Goal: Task Accomplishment & Management: Manage account settings

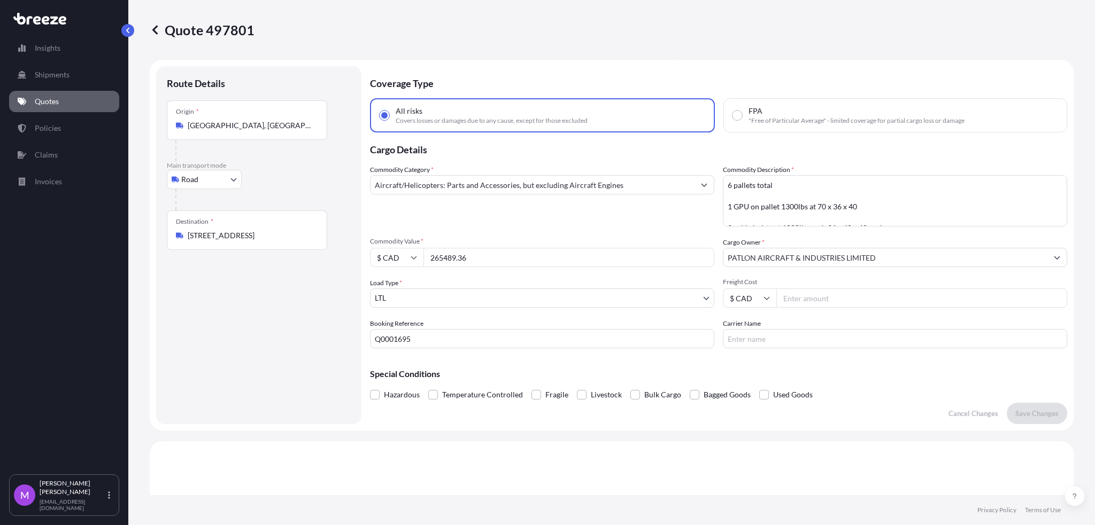
select select "Road"
select select "1"
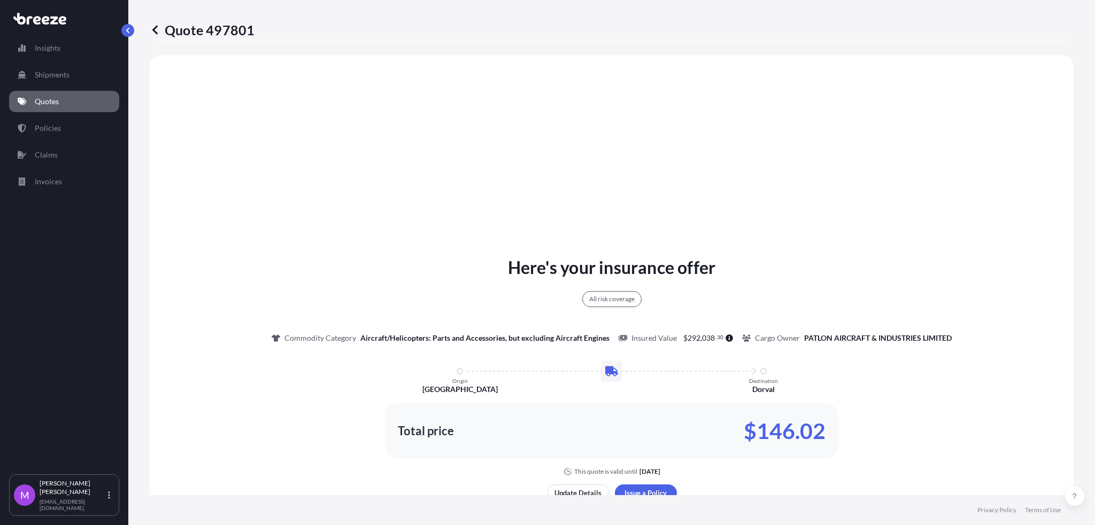
click at [149, 28] on div "Quote 497801 Route Details Place of loading Road Road Rail Origin * [GEOGRAPHIC…" at bounding box center [611, 248] width 966 height 496
click at [69, 103] on link "Quotes" at bounding box center [64, 101] width 110 height 21
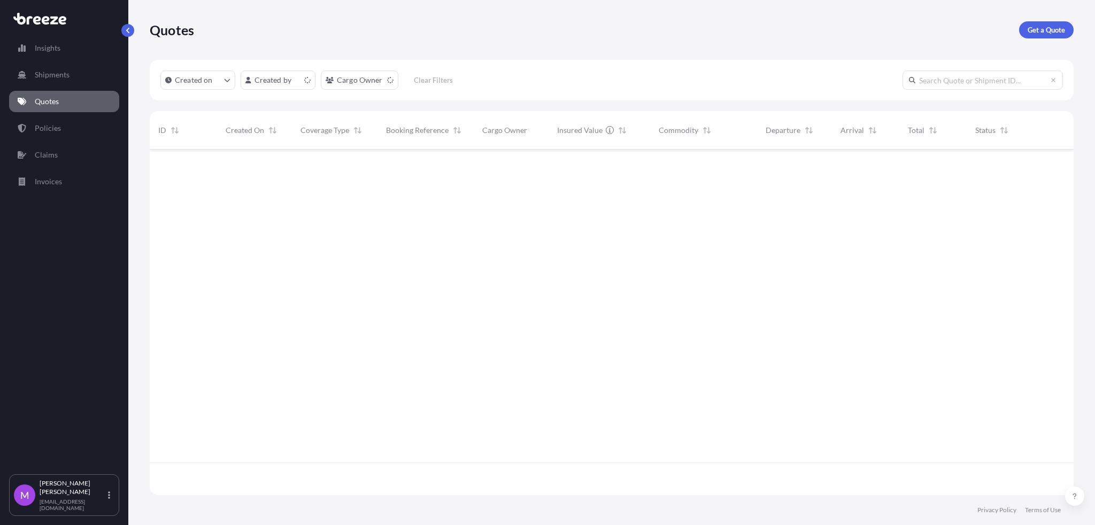
scroll to position [341, 912]
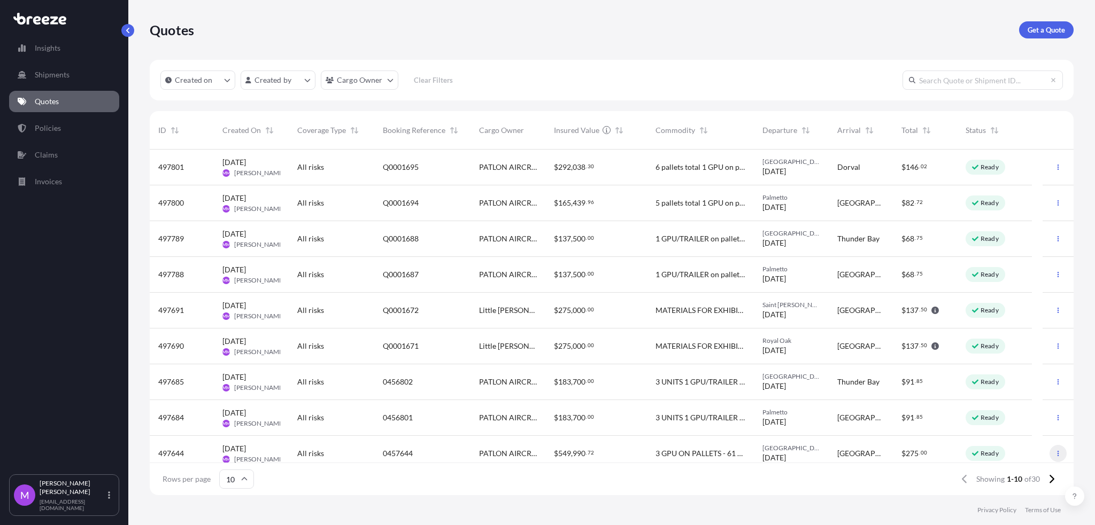
click at [1053, 460] on button "button" at bounding box center [1057, 453] width 17 height 17
click at [1050, 241] on button "button" at bounding box center [1057, 238] width 17 height 17
click at [623, 388] on div "$ 183 , 700 . 00" at bounding box center [596, 383] width 102 height 36
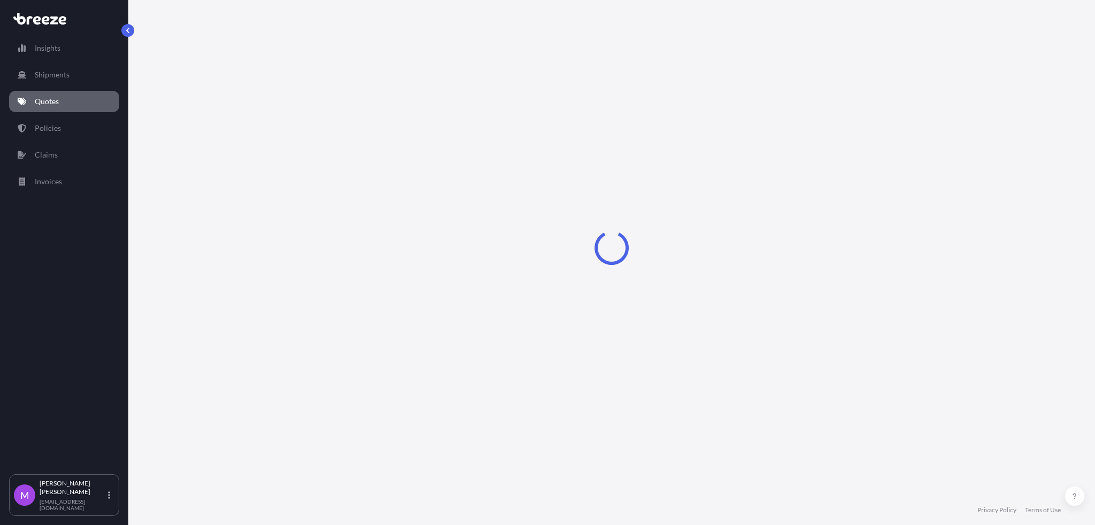
select select "Road"
select select "1"
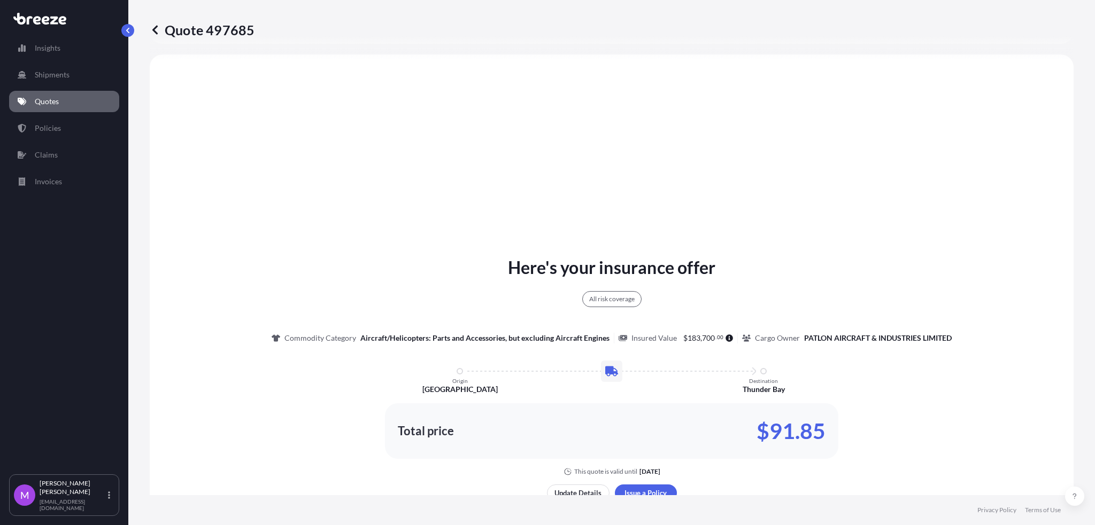
scroll to position [601, 0]
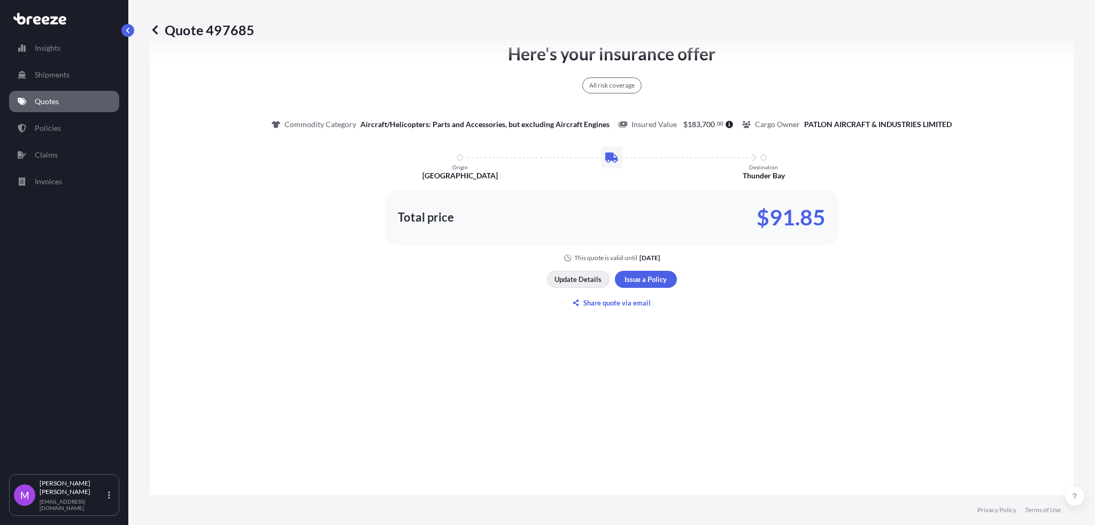
click at [569, 280] on p "Update Details" at bounding box center [577, 279] width 47 height 11
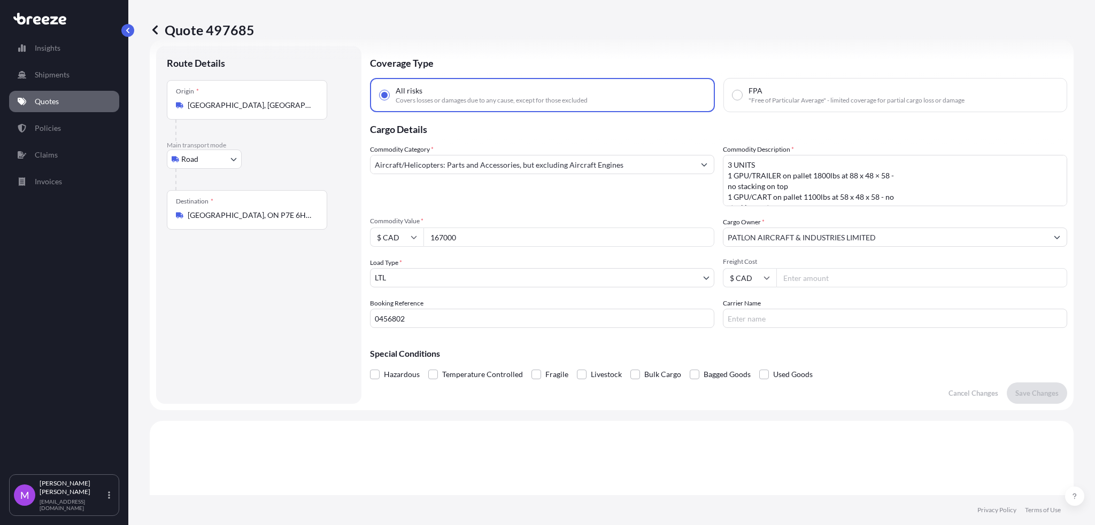
scroll to position [17, 0]
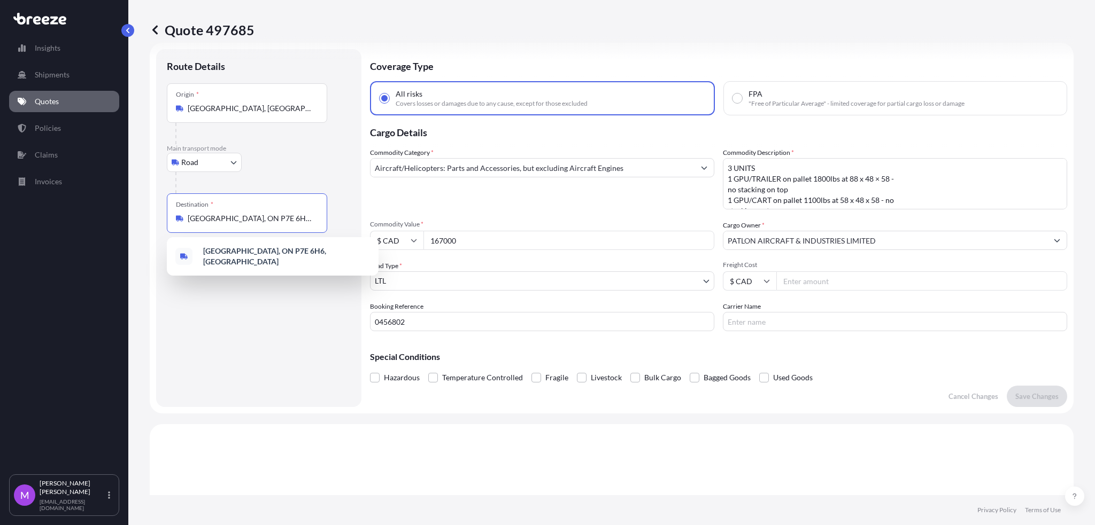
drag, startPoint x: 285, startPoint y: 223, endPoint x: 291, endPoint y: 270, distance: 47.9
click at [156, 218] on div "Route Details Place of loading Road Road Rail Origin * [GEOGRAPHIC_DATA], [GEOG…" at bounding box center [258, 228] width 205 height 358
paste input "2E 6Z8"
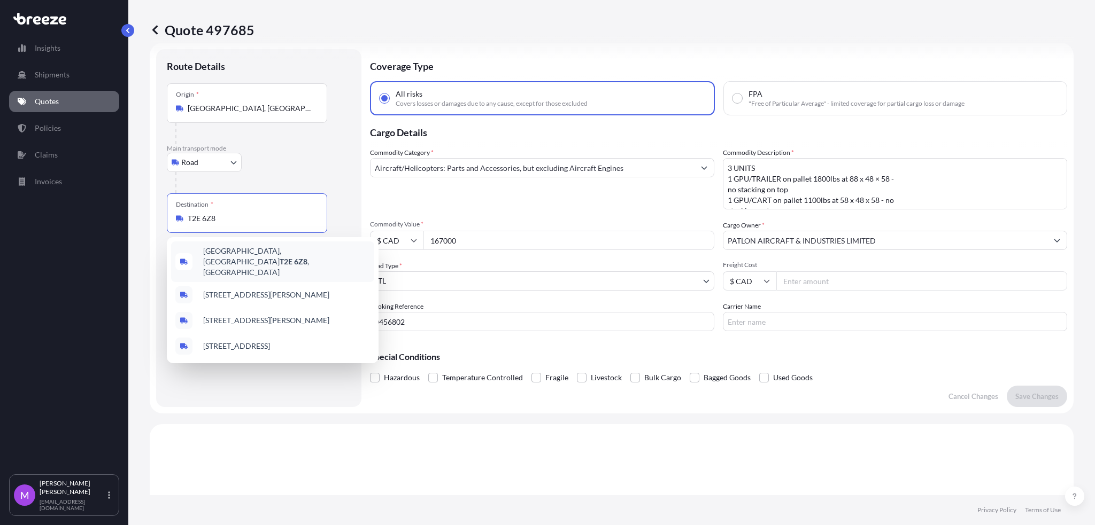
click at [286, 258] on span "[GEOGRAPHIC_DATA], AB T2E 6Z8 , [GEOGRAPHIC_DATA]" at bounding box center [286, 262] width 167 height 32
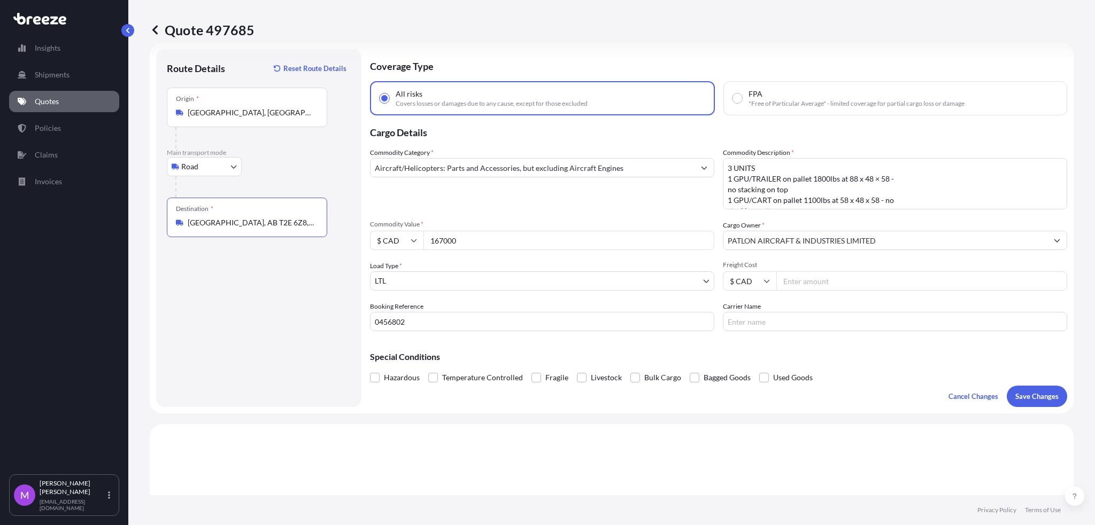
type input "[GEOGRAPHIC_DATA], AB T2E 6Z8, [GEOGRAPHIC_DATA]"
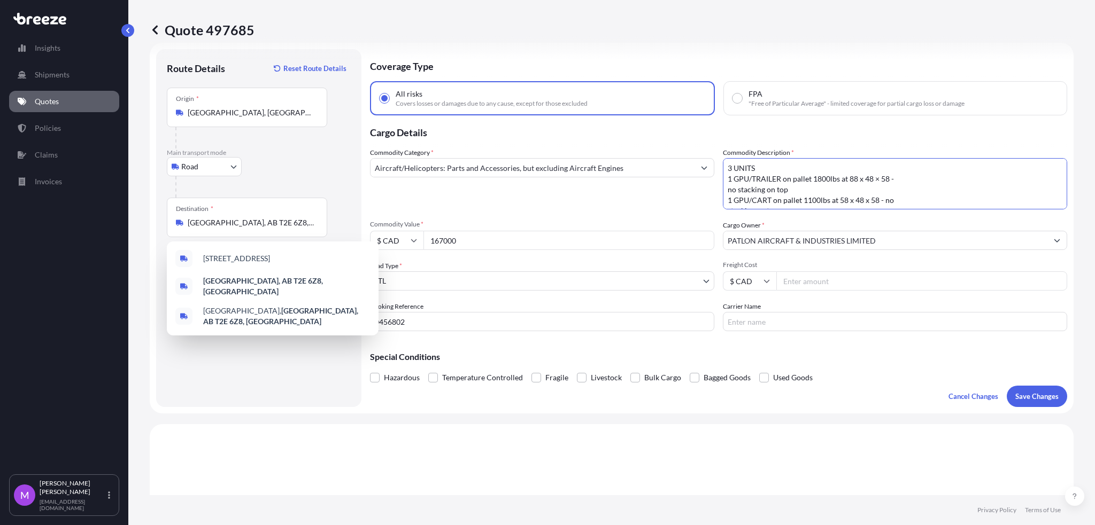
click at [862, 195] on textarea "3 UNITS 1 GPU/TRAILER on pallet 1800lbs at 88 x 48 × 58 - no stacking on top 1 …" at bounding box center [895, 183] width 344 height 51
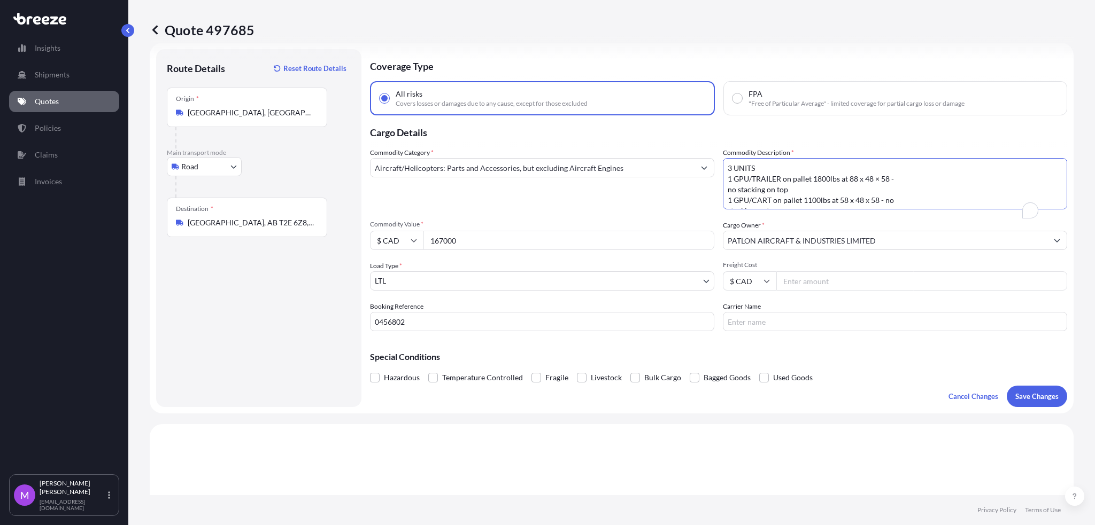
paste textarea "GPU UNITS + 4 Pallets Accessories 3 pallets of brackets 70 x 48 x 48 — no stack…"
click at [796, 198] on textarea "3 UNITS 1 GPU/TRAILER on pallet 1800lbs at 88 x 48 × 58 - no stacking on top 1 …" at bounding box center [895, 183] width 344 height 51
click at [783, 197] on textarea "3 UNITS 1 GPU/TRAILER on pallet 1800lbs at 88 x 48 × 58 - no stacking on top 1 …" at bounding box center [895, 183] width 344 height 51
click at [792, 198] on textarea "3 UNITS 1 GPU/TRAILER on pallet 1800lbs at 88 x 48 × 58 - no stacking on top 1 …" at bounding box center [895, 183] width 344 height 51
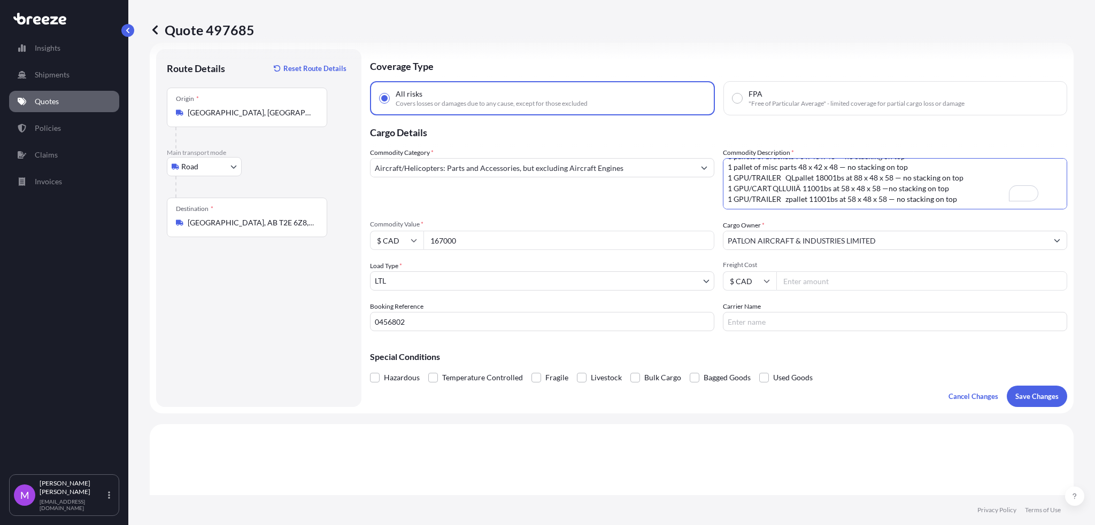
click at [783, 196] on textarea "3 UNITS 1 GPU/TRAILER on pallet 1800lbs at 88 x 48 × 58 - no stacking on top 1 …" at bounding box center [895, 183] width 344 height 51
drag, startPoint x: 794, startPoint y: 196, endPoint x: 794, endPoint y: 202, distance: 5.9
type textarea "3 GPU UNITS + 4 Pallets Accessories 3 pallets of brackets 70 x 48 x 48 — no sta…"
click at [1029, 394] on p "Save Changes" at bounding box center [1036, 396] width 43 height 11
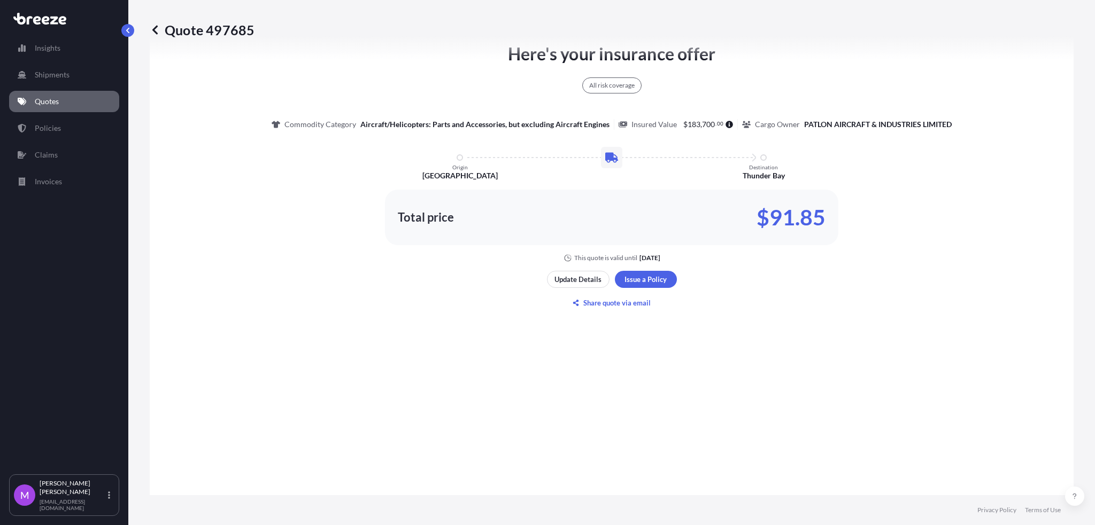
select select "Road"
select select "1"
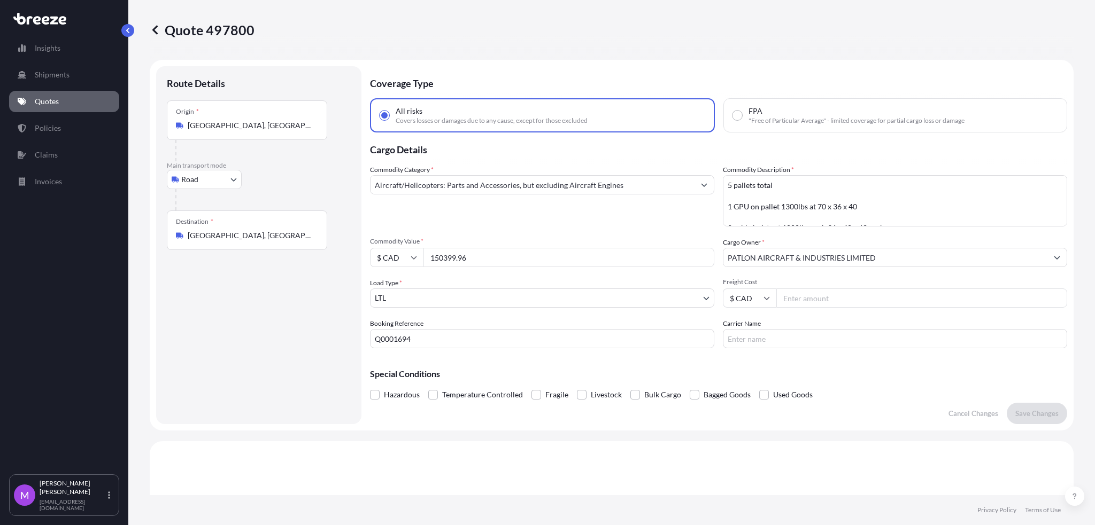
select select "Road"
select select "1"
